Goal: Book appointment/travel/reservation

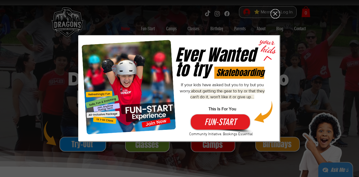
click at [276, 15] on icon "Back to site" at bounding box center [275, 14] width 4 height 4
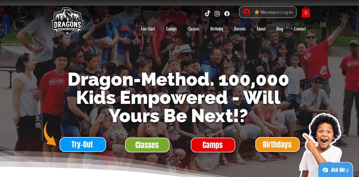
click at [275, 12] on span "⭐ Members Log In" at bounding box center [273, 12] width 42 height 8
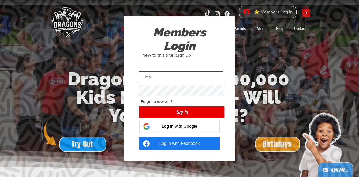
click at [215, 78] on input "Custom Login" at bounding box center [180, 76] width 85 height 11
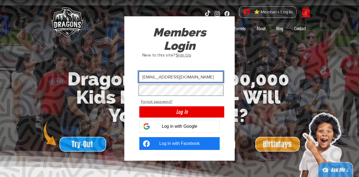
type input "[EMAIL_ADDRESS][DOMAIN_NAME]"
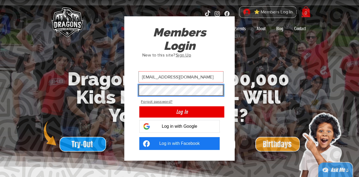
click at [139, 106] on button "Log In" at bounding box center [181, 111] width 85 height 11
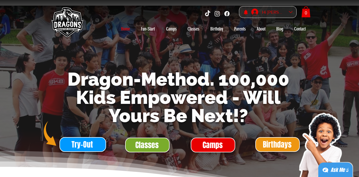
click at [271, 13] on div "Hi Khai Wei Tan" at bounding box center [273, 12] width 27 height 8
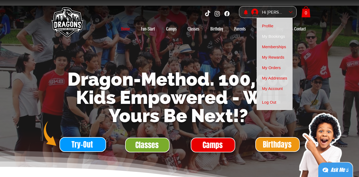
click at [272, 32] on span "My Bookings" at bounding box center [273, 36] width 23 height 10
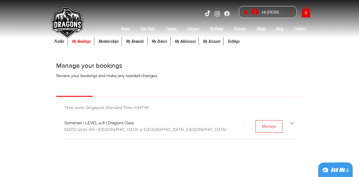
click at [274, 124] on div "Manage" at bounding box center [268, 126] width 14 height 6
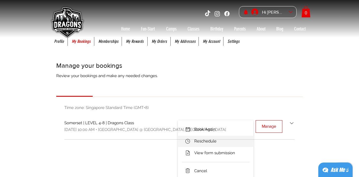
click at [229, 138] on li "Reschedule" at bounding box center [215, 141] width 75 height 11
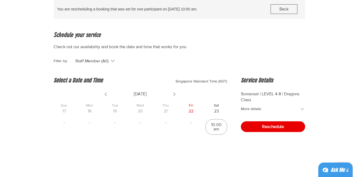
scroll to position [56, 0]
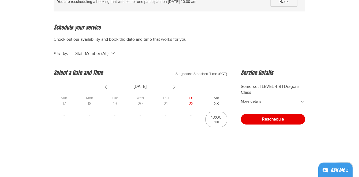
click at [172, 87] on icon "Show next week" at bounding box center [174, 86] width 6 height 6
click at [67, 116] on div "10:00 am" at bounding box center [64, 119] width 17 height 9
click at [64, 119] on input "10:00 am" at bounding box center [64, 119] width 0 height 0
checkbox input "true"
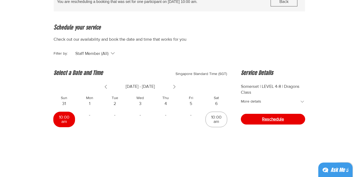
click at [253, 116] on button "Reschedule" at bounding box center [273, 119] width 64 height 11
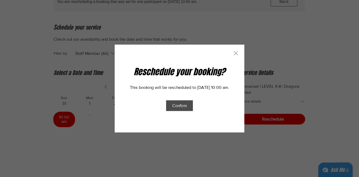
click at [182, 106] on span "Confirm" at bounding box center [179, 105] width 15 height 5
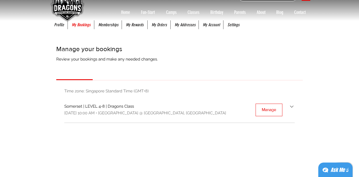
scroll to position [17, 0]
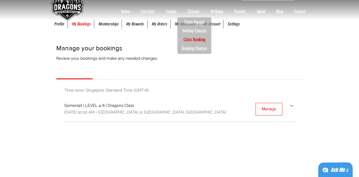
click at [191, 36] on p "Class Booking" at bounding box center [194, 39] width 26 height 9
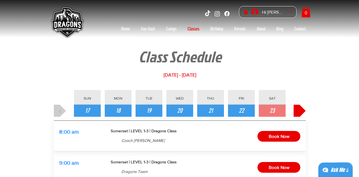
click at [296, 105] on button "›" at bounding box center [299, 111] width 12 height 12
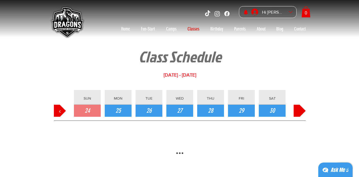
click at [296, 105] on button "›" at bounding box center [299, 111] width 12 height 12
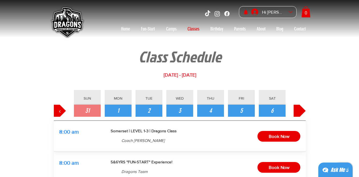
click at [296, 105] on button "›" at bounding box center [299, 111] width 12 height 12
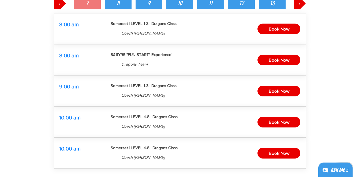
scroll to position [108, 0]
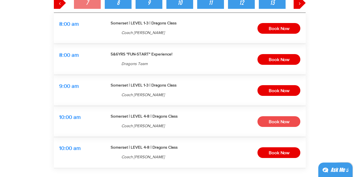
click at [285, 121] on span "Book Now" at bounding box center [278, 121] width 21 height 8
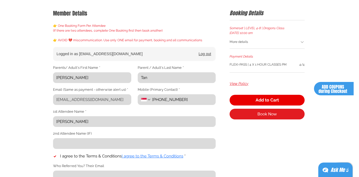
scroll to position [75, 0]
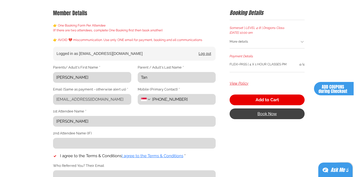
click at [279, 116] on button "Book Now" at bounding box center [266, 113] width 75 height 11
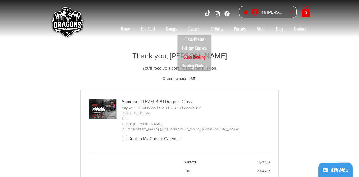
click at [196, 57] on p "Class Booking" at bounding box center [194, 57] width 26 height 9
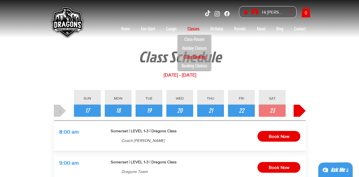
click at [298, 111] on button "›" at bounding box center [299, 111] width 12 height 12
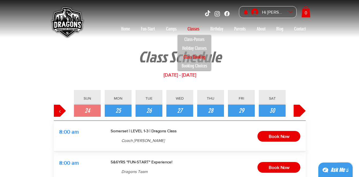
click at [298, 111] on button "›" at bounding box center [299, 111] width 12 height 12
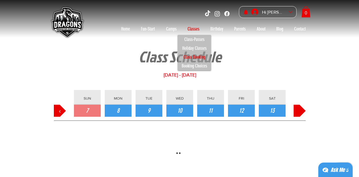
click at [298, 111] on button "›" at bounding box center [299, 111] width 12 height 12
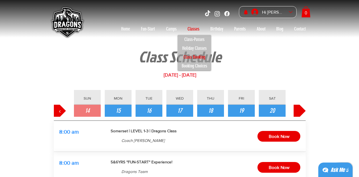
click at [298, 111] on button "›" at bounding box center [299, 111] width 12 height 12
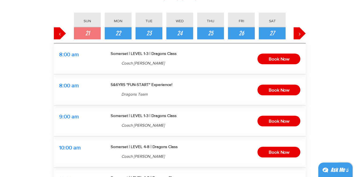
scroll to position [81, 0]
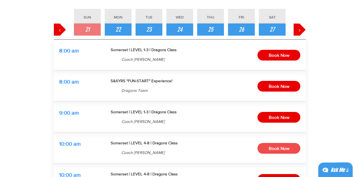
click at [276, 151] on span "Book Now" at bounding box center [278, 148] width 21 height 8
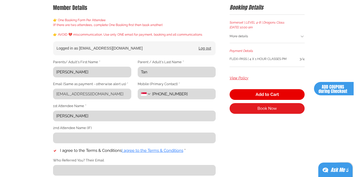
scroll to position [81, 0]
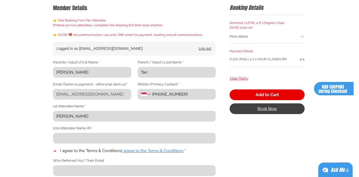
click at [267, 107] on span "Book Now" at bounding box center [266, 108] width 19 height 4
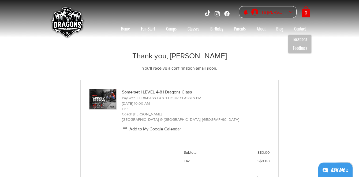
click at [291, 14] on div "Hi Khai Wei Tan" at bounding box center [272, 12] width 47 height 12
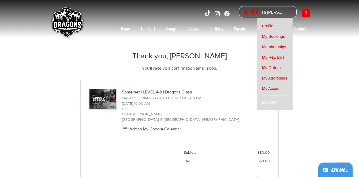
click at [268, 102] on span "Log Out" at bounding box center [269, 102] width 14 height 10
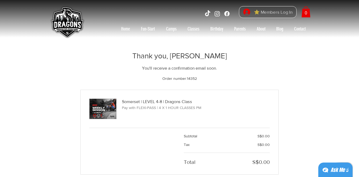
click at [276, 10] on span "⭐ Members Log In" at bounding box center [273, 12] width 42 height 8
